Goal: Transaction & Acquisition: Purchase product/service

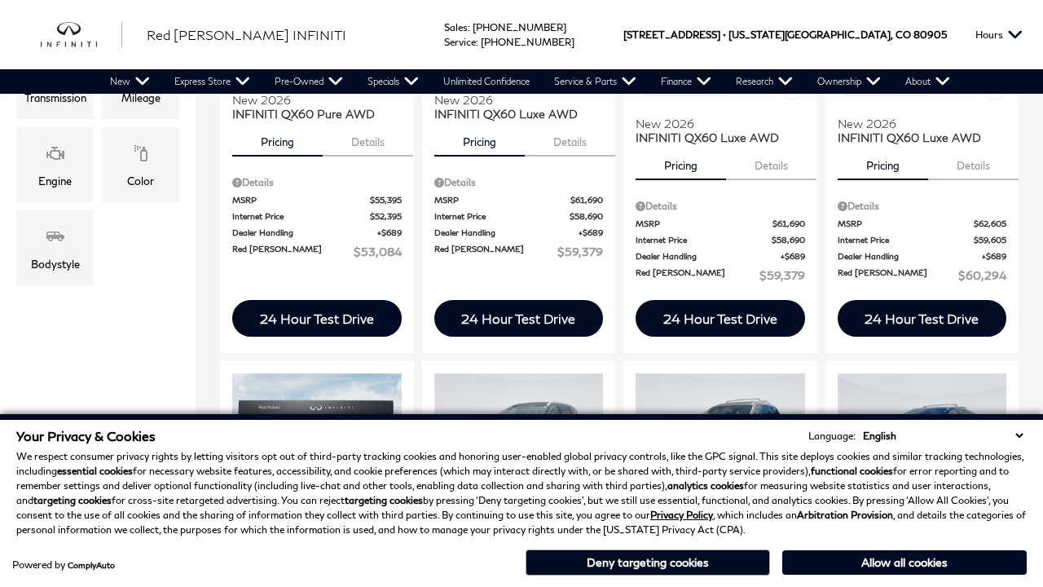
scroll to position [178, 0]
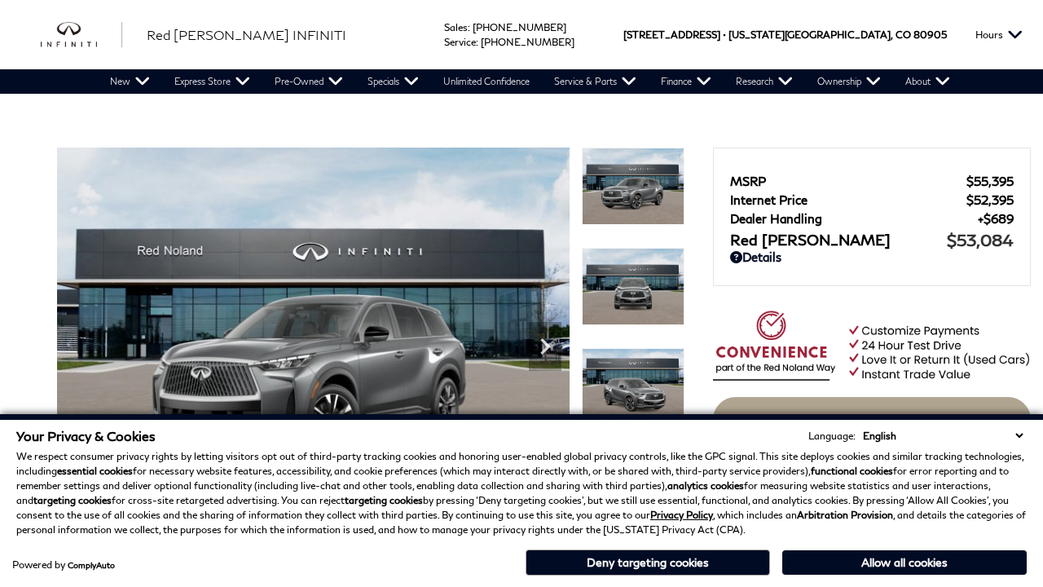
scroll to position [771, 0]
